Goal: Transaction & Acquisition: Book appointment/travel/reservation

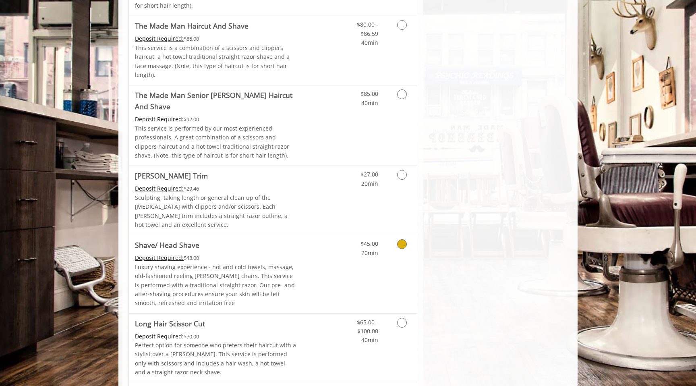
click at [401, 239] on icon "Grooming services" at bounding box center [402, 244] width 10 height 10
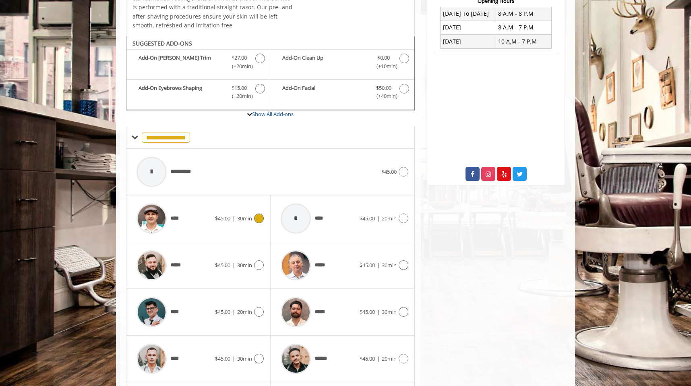
scroll to position [256, 0]
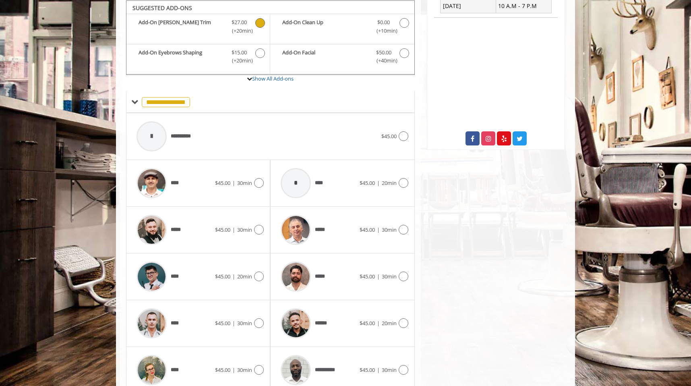
click at [259, 21] on icon "Shave/ Head Shave Add-onS" at bounding box center [260, 23] width 10 height 10
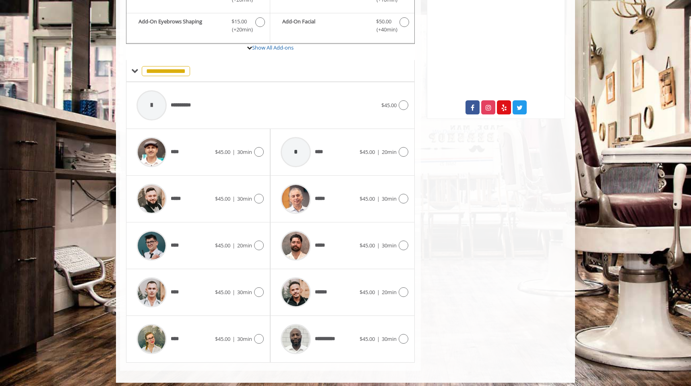
scroll to position [291, 0]
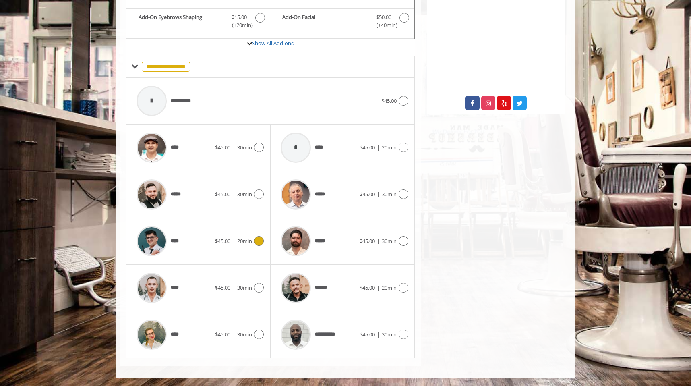
click at [185, 238] on div "****" at bounding box center [174, 241] width 83 height 38
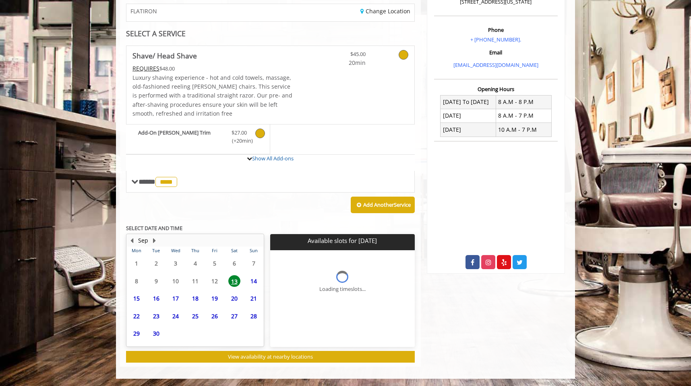
scroll to position [202, 0]
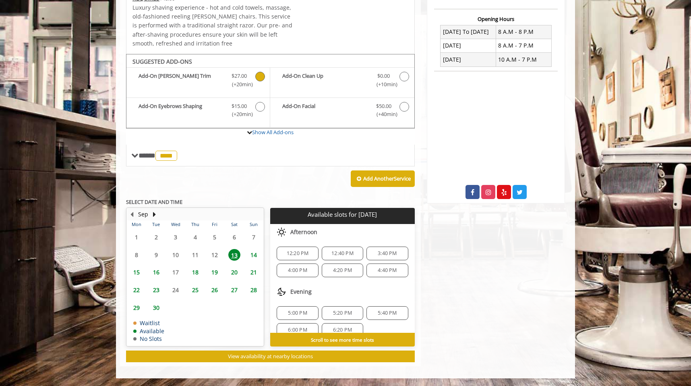
click at [254, 255] on span "14" at bounding box center [254, 255] width 12 height 12
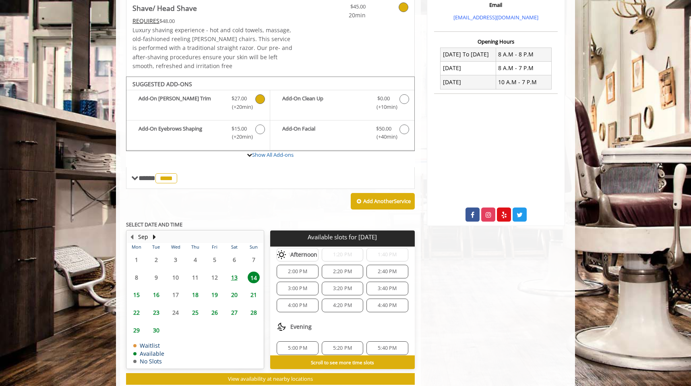
scroll to position [0, 0]
click at [298, 278] on span "10:00 AM" at bounding box center [298, 276] width 22 height 6
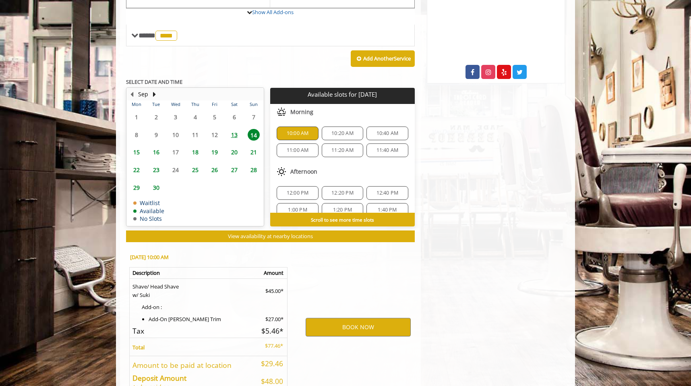
scroll to position [372, 0]
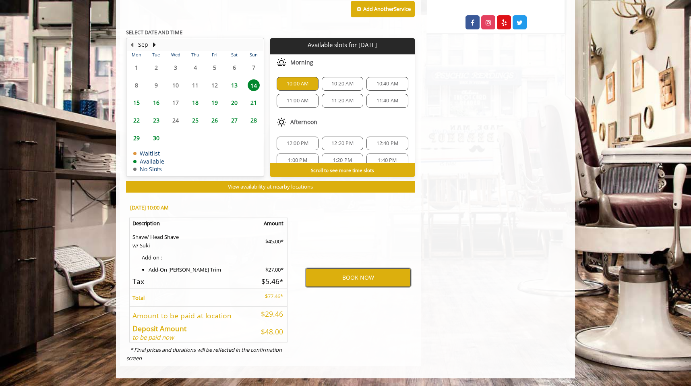
click at [351, 280] on button "BOOK NOW" at bounding box center [358, 277] width 105 height 19
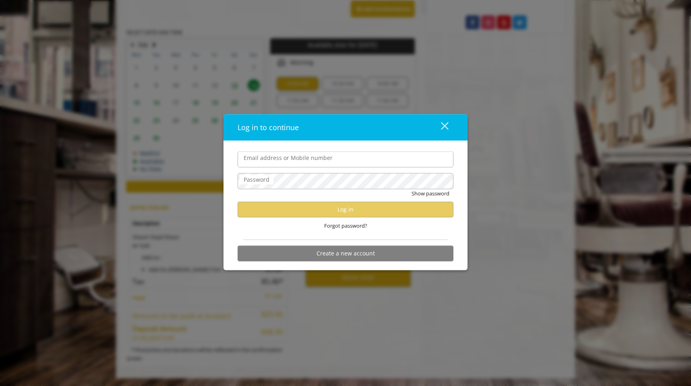
click at [285, 163] on input "Email address or Mobile number" at bounding box center [346, 159] width 216 height 16
type input "**********"
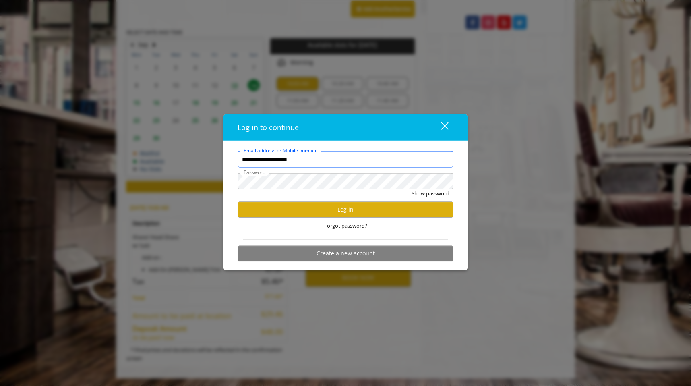
scroll to position [0, 0]
click at [351, 210] on button "Log in" at bounding box center [346, 209] width 216 height 16
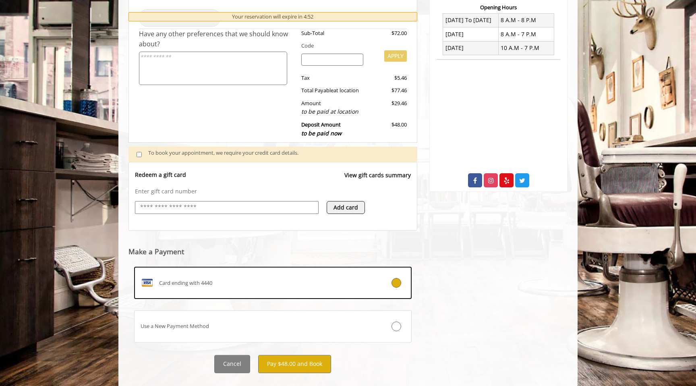
scroll to position [229, 0]
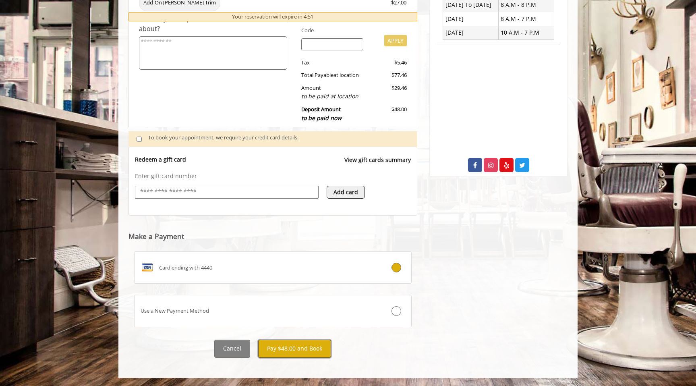
click at [288, 351] on button "Pay $48.00 and Book" at bounding box center [294, 349] width 73 height 18
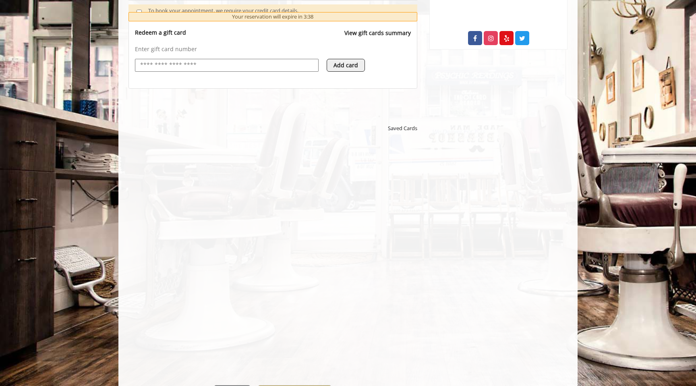
scroll to position [359, 0]
